Goal: Information Seeking & Learning: Learn about a topic

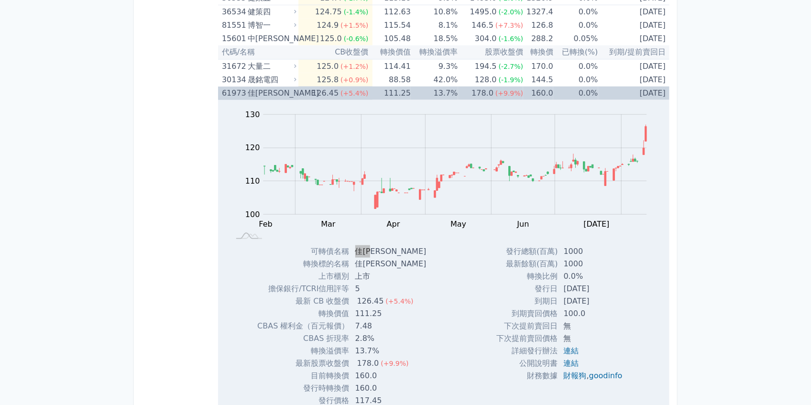
scroll to position [4091, 0]
drag, startPoint x: 257, startPoint y: 90, endPoint x: 220, endPoint y: 101, distance: 38.5
click at [257, 90] on div "佳[PERSON_NAME]" at bounding box center [271, 93] width 47 height 13
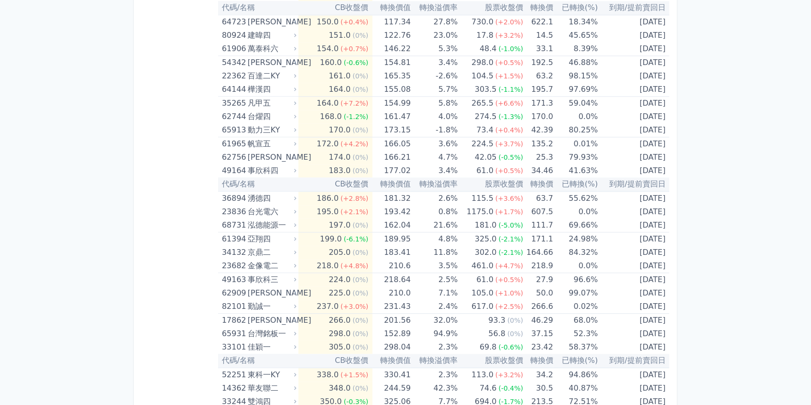
scroll to position [4728, 0]
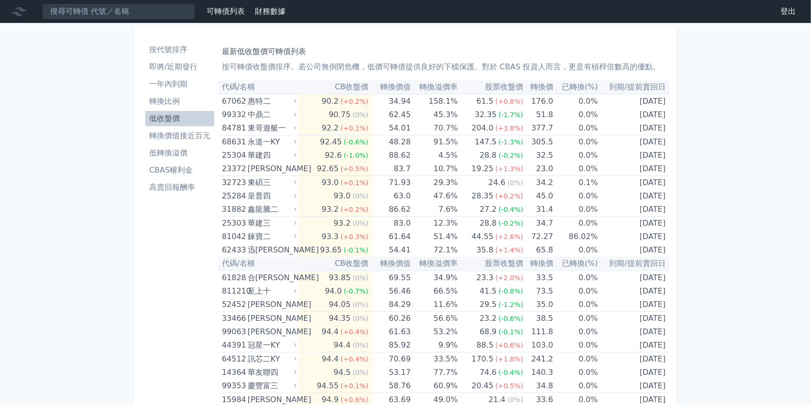
click at [177, 117] on li "低收盤價" at bounding box center [179, 118] width 69 height 11
click at [178, 104] on li "轉換比例" at bounding box center [179, 101] width 69 height 11
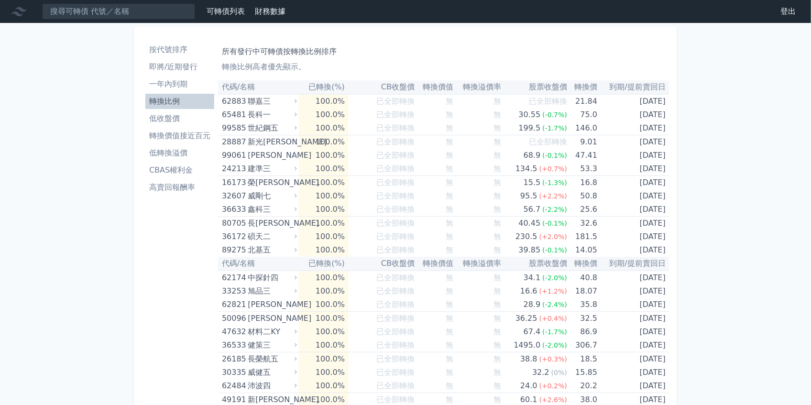
click at [177, 113] on li "低收盤價" at bounding box center [179, 118] width 69 height 11
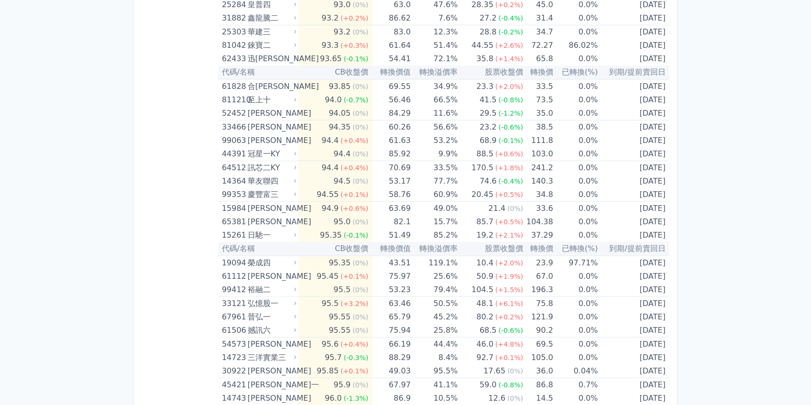
scroll to position [255, 0]
